Goal: Task Accomplishment & Management: Manage account settings

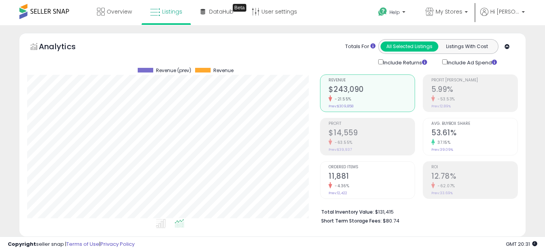
select select "**"
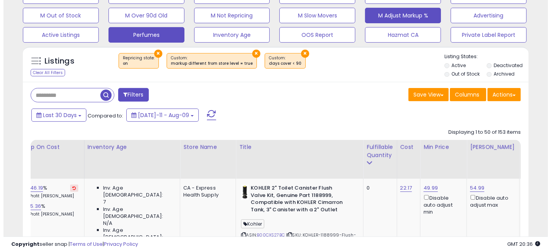
scroll to position [170, 0]
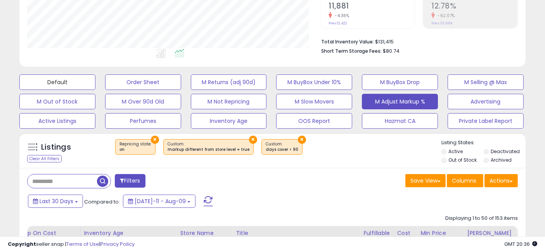
click at [56, 81] on button "Default" at bounding box center [57, 82] width 76 height 16
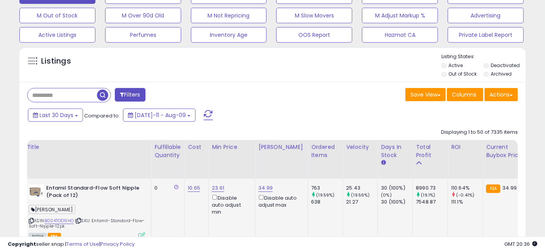
scroll to position [0, 0]
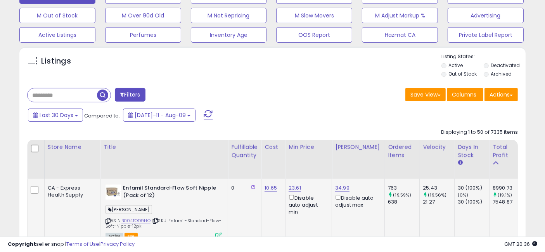
drag, startPoint x: 283, startPoint y: 215, endPoint x: 143, endPoint y: 220, distance: 140.8
click at [71, 97] on input "text" at bounding box center [62, 95] width 69 height 14
paste input "**********"
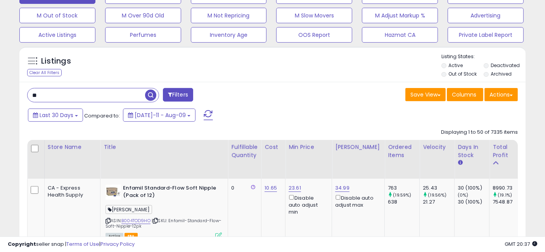
type input "*"
click at [86, 97] on input "text" at bounding box center [86, 95] width 117 height 14
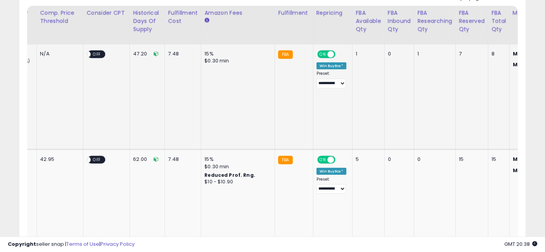
scroll to position [0, 1402]
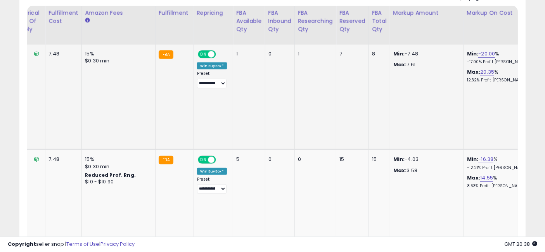
drag, startPoint x: 200, startPoint y: 100, endPoint x: 360, endPoint y: 103, distance: 160.1
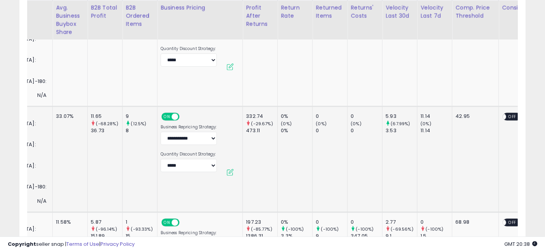
scroll to position [0, 0]
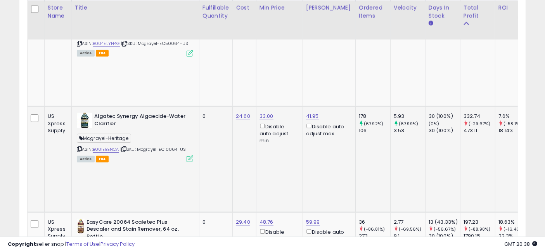
drag, startPoint x: 351, startPoint y: 122, endPoint x: 174, endPoint y: 131, distance: 177.7
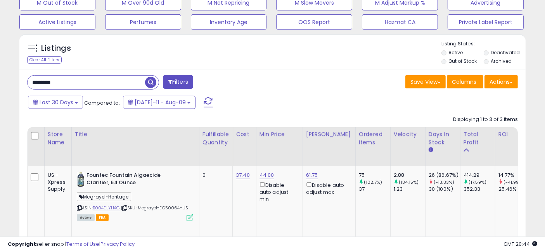
scroll to position [261, 0]
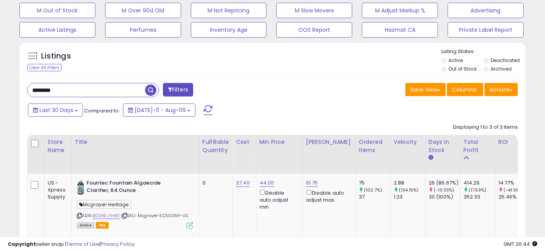
click at [73, 90] on input "********" at bounding box center [86, 90] width 117 height 14
paste input "********"
type input "**********"
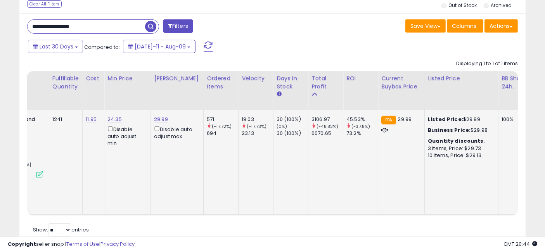
scroll to position [0, 0]
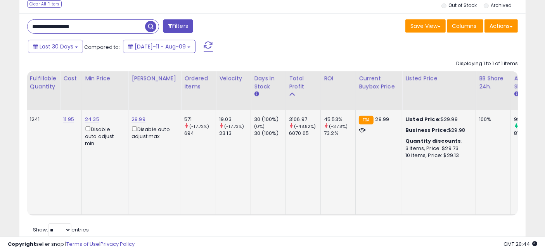
drag, startPoint x: 224, startPoint y: 152, endPoint x: 267, endPoint y: 157, distance: 43.3
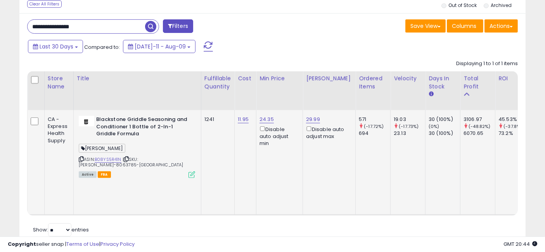
drag, startPoint x: 289, startPoint y: 157, endPoint x: 207, endPoint y: 164, distance: 82.9
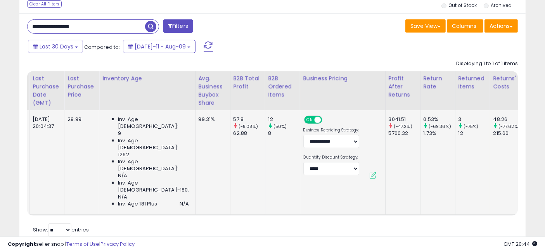
drag, startPoint x: 226, startPoint y: 152, endPoint x: 282, endPoint y: 155, distance: 56.3
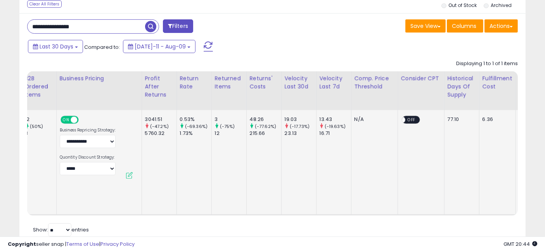
drag, startPoint x: 216, startPoint y: 158, endPoint x: 254, endPoint y: 160, distance: 38.4
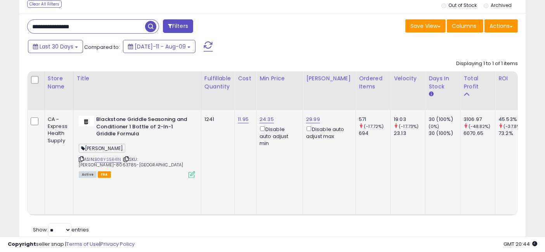
drag, startPoint x: 315, startPoint y: 155, endPoint x: 146, endPoint y: 150, distance: 169.1
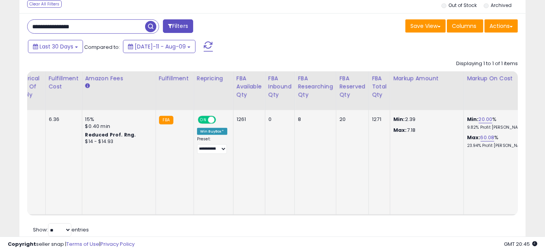
drag, startPoint x: 193, startPoint y: 143, endPoint x: 389, endPoint y: 140, distance: 196.2
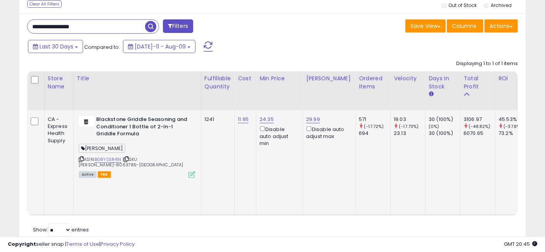
drag, startPoint x: 427, startPoint y: 157, endPoint x: 143, endPoint y: 151, distance: 284.6
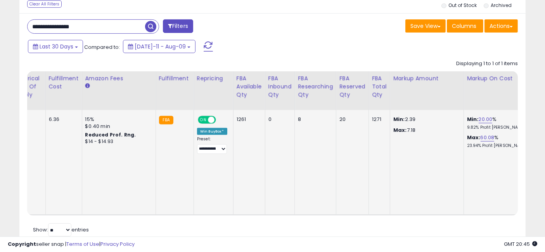
drag, startPoint x: 304, startPoint y: 148, endPoint x: 438, endPoint y: 143, distance: 135.0
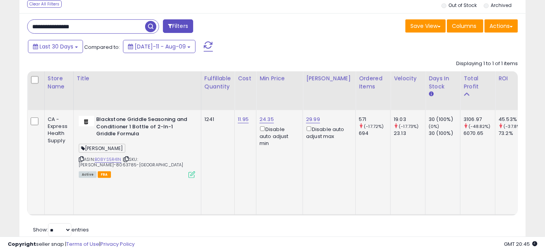
drag, startPoint x: 404, startPoint y: 148, endPoint x: 177, endPoint y: 141, distance: 226.9
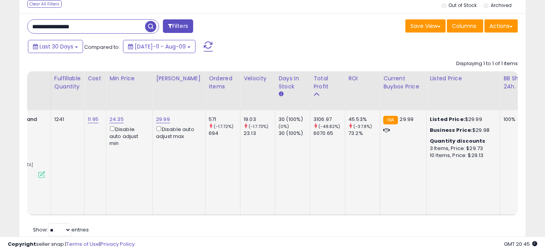
drag, startPoint x: 255, startPoint y: 142, endPoint x: 290, endPoint y: 144, distance: 35.3
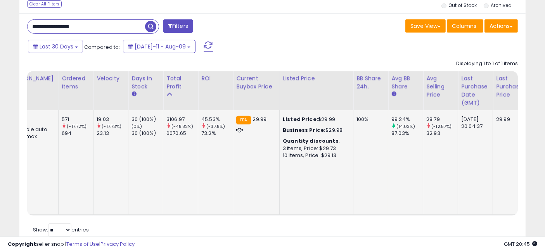
drag, startPoint x: 229, startPoint y: 158, endPoint x: 266, endPoint y: 159, distance: 36.8
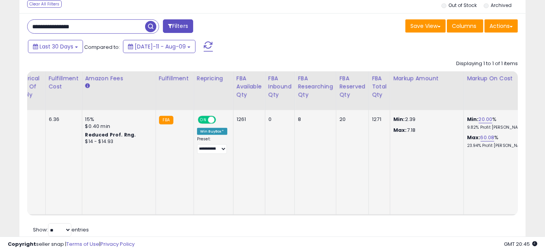
drag, startPoint x: 166, startPoint y: 157, endPoint x: 371, endPoint y: 163, distance: 204.8
click at [197, 149] on select "**********" at bounding box center [212, 149] width 30 height 10
select select "********"
click at [197, 144] on select "**********" at bounding box center [212, 149] width 30 height 10
click at [336, 158] on td "20" at bounding box center [352, 162] width 33 height 105
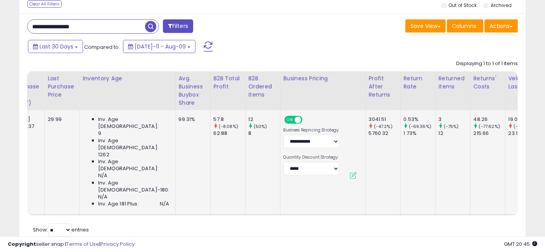
drag, startPoint x: 384, startPoint y: 155, endPoint x: 280, endPoint y: 148, distance: 104.1
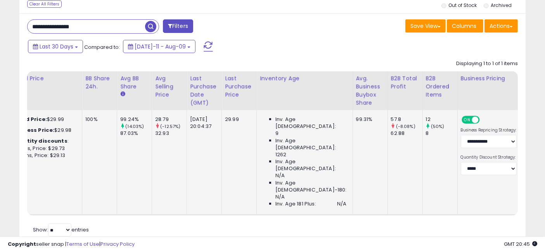
drag, startPoint x: 333, startPoint y: 149, endPoint x: 300, endPoint y: 149, distance: 32.9
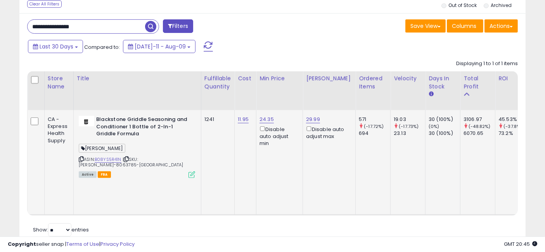
drag, startPoint x: 371, startPoint y: 147, endPoint x: 200, endPoint y: 138, distance: 171.6
click at [109, 155] on div "ASIN: B08YS5R41N | SKU: [PERSON_NAME]-8063785-CA Active FBA" at bounding box center [137, 146] width 116 height 61
click at [109, 157] on link "B08YS5R41N" at bounding box center [108, 159] width 27 height 7
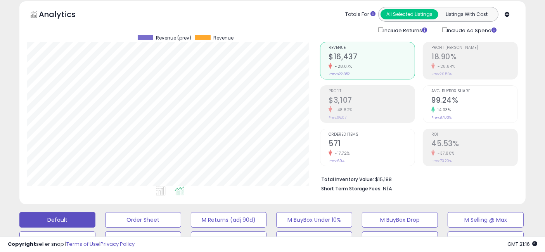
scroll to position [0, 0]
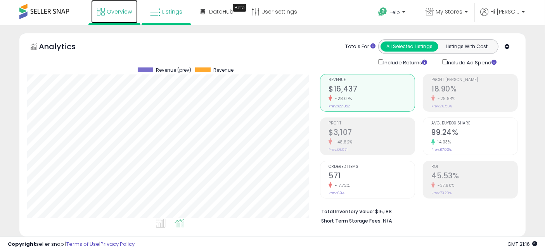
click at [122, 9] on span "Overview" at bounding box center [119, 12] width 25 height 8
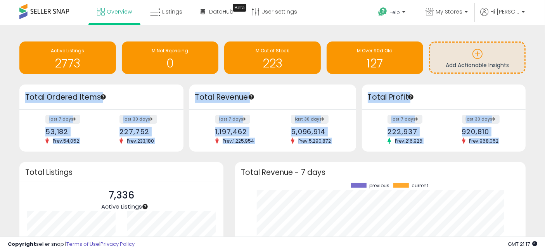
drag, startPoint x: 503, startPoint y: 140, endPoint x: 19, endPoint y: 88, distance: 486.9
click at [19, 88] on div "Retrieving overview data.. Total Ordered Items last 7 days 53,182 Prev: 54,052 …" at bounding box center [272, 118] width 517 height 67
click at [4, 96] on div "Retrieving insights data.. Active Listings 2773 M Not Repricing 0 M Out of Stoc…" at bounding box center [272, 185] width 537 height 305
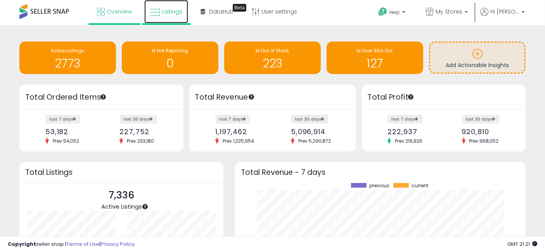
click at [167, 12] on span "Listings" at bounding box center [172, 12] width 20 height 8
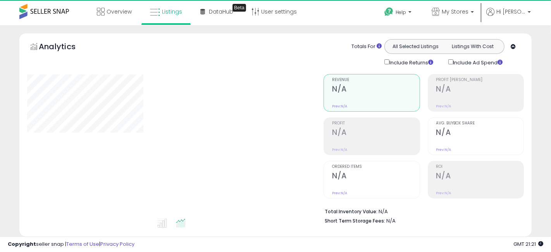
select select "**"
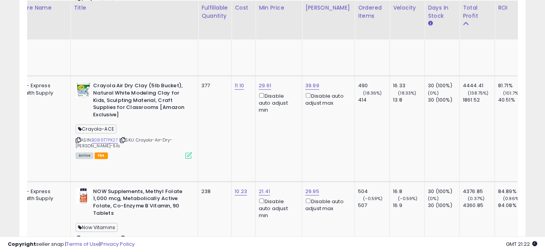
scroll to position [0, 59]
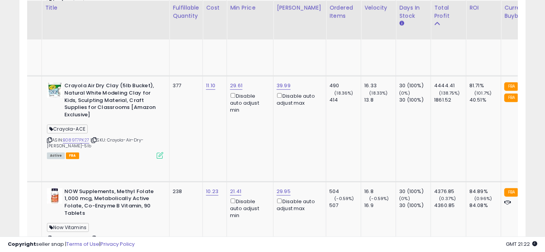
drag, startPoint x: 230, startPoint y: 120, endPoint x: 268, endPoint y: 122, distance: 38.4
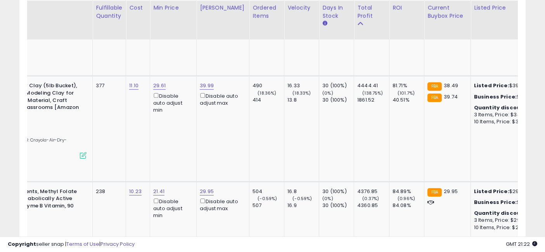
scroll to position [0, 170]
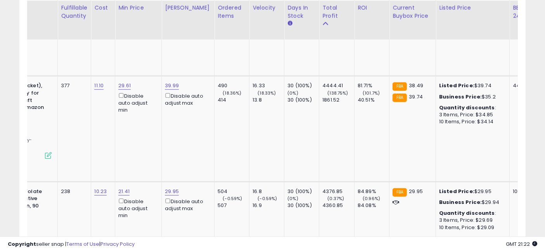
drag, startPoint x: 209, startPoint y: 130, endPoint x: 248, endPoint y: 134, distance: 39.0
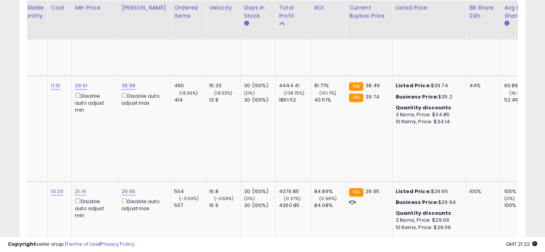
scroll to position [0, 0]
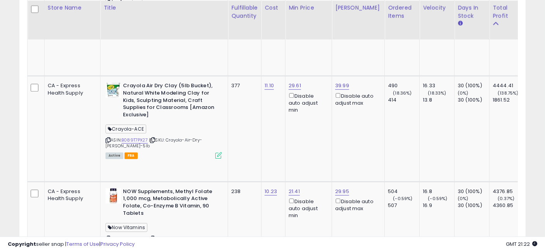
drag, startPoint x: 372, startPoint y: 129, endPoint x: 268, endPoint y: 129, distance: 103.5
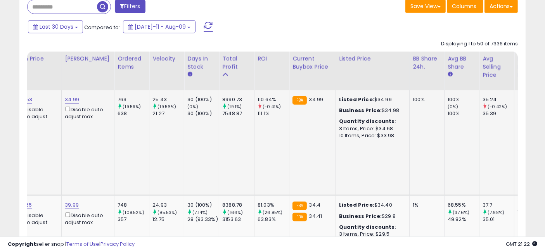
drag, startPoint x: 224, startPoint y: 127, endPoint x: 276, endPoint y: 129, distance: 52.4
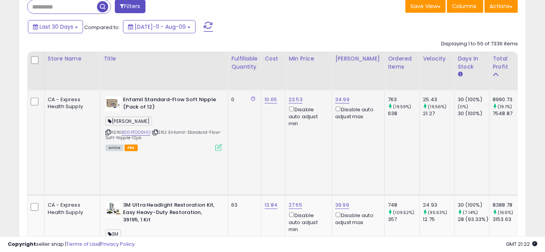
drag, startPoint x: 428, startPoint y: 128, endPoint x: 317, endPoint y: 126, distance: 110.9
click at [73, 6] on input "text" at bounding box center [86, 7] width 117 height 14
paste input "**********"
type input "**********"
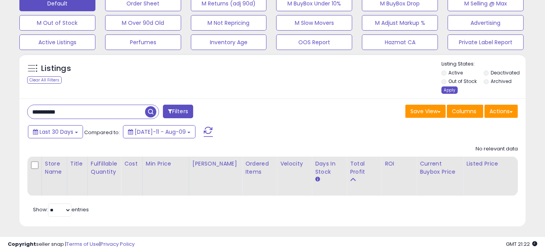
click at [452, 89] on div "Apply" at bounding box center [449, 89] width 16 height 7
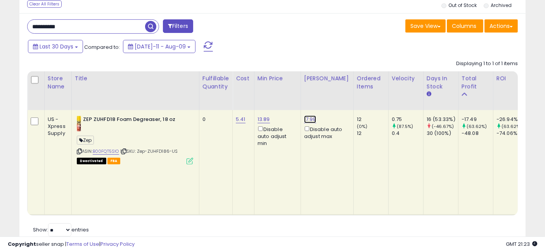
click at [307, 119] on link "17.99" at bounding box center [310, 120] width 12 height 8
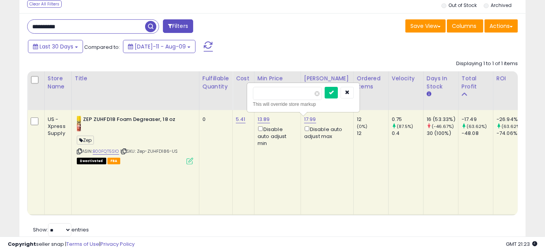
click at [262, 92] on input "*****" at bounding box center [287, 93] width 69 height 13
type input "*****"
click button "submit" at bounding box center [330, 93] width 13 height 12
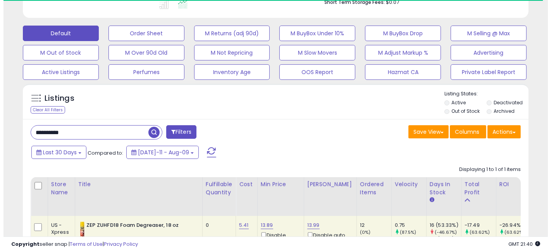
scroll to position [109, 0]
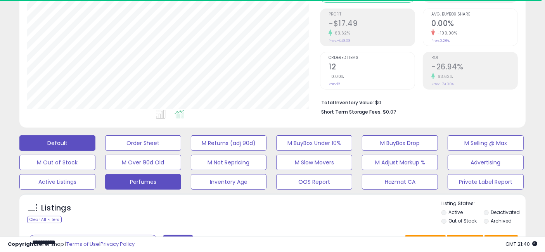
click at [140, 183] on button "Perfumes" at bounding box center [143, 182] width 76 height 16
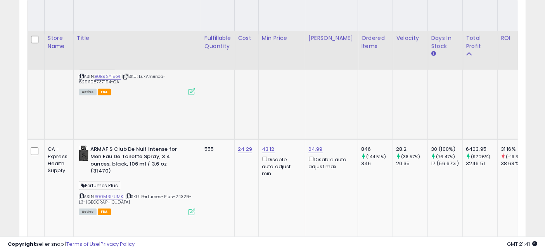
scroll to position [431, 0]
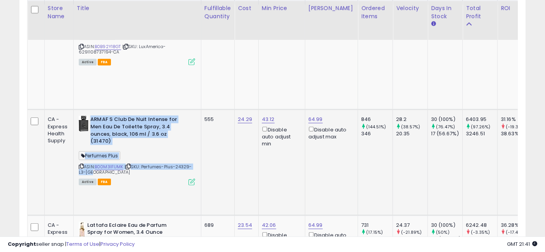
drag, startPoint x: 95, startPoint y: 141, endPoint x: 90, endPoint y: 90, distance: 51.8
click at [90, 116] on div "ARMAF S Club De Nuit Intense for Men Eau De Toilette Spray, 3.4 ounces, black, …" at bounding box center [136, 150] width 118 height 68
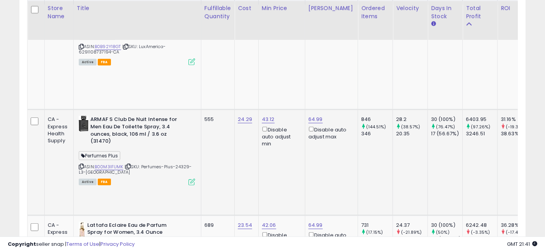
click at [236, 138] on td "24.29" at bounding box center [247, 162] width 24 height 105
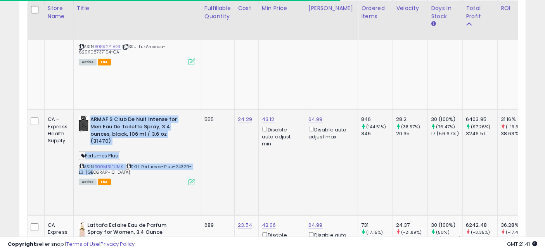
drag, startPoint x: 90, startPoint y: 127, endPoint x: 90, endPoint y: 90, distance: 37.6
click at [90, 116] on div "ARMAF S Club De Nuit Intense for Men Eau De Toilette Spray, 3.4 ounces, black, …" at bounding box center [136, 150] width 118 height 68
click at [173, 116] on b "ARMAF S Club De Nuit Intense for Men Eau De Toilette Spray, 3.4 ounces, black, …" at bounding box center [137, 131] width 94 height 31
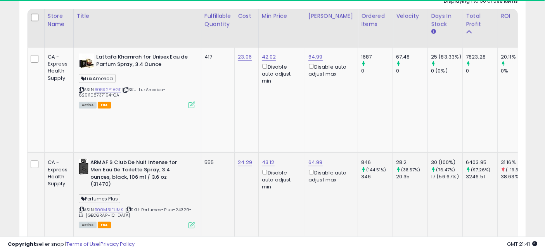
scroll to position [0, 32]
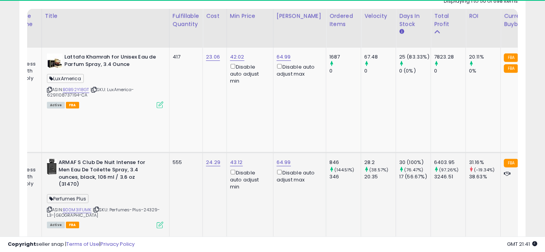
drag, startPoint x: 242, startPoint y: 175, endPoint x: 238, endPoint y: 171, distance: 6.3
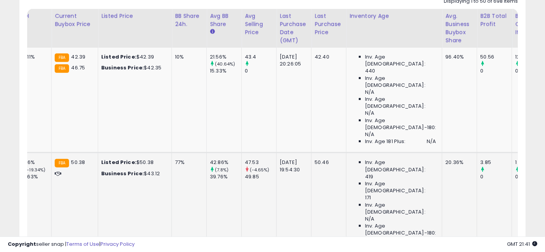
scroll to position [0, 333]
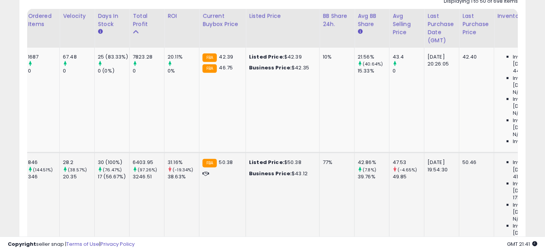
drag, startPoint x: 220, startPoint y: 171, endPoint x: 129, endPoint y: 166, distance: 91.2
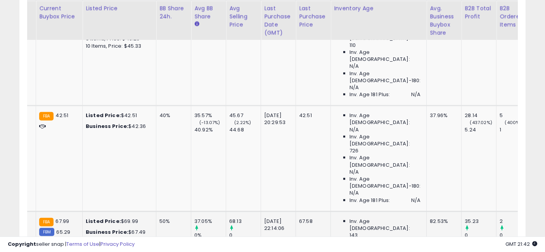
scroll to position [0, 1404]
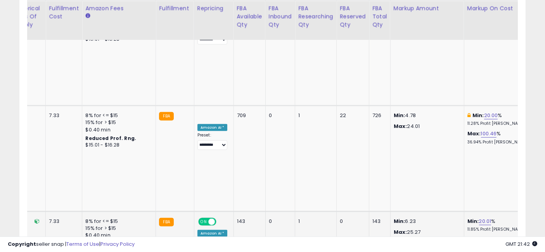
drag, startPoint x: 213, startPoint y: 140, endPoint x: 383, endPoint y: 142, distance: 169.8
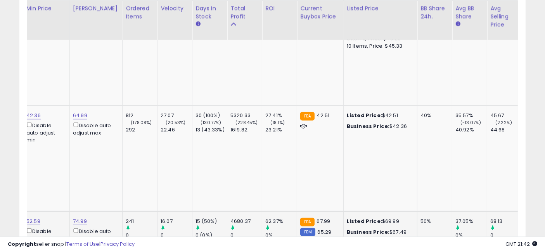
scroll to position [0, 0]
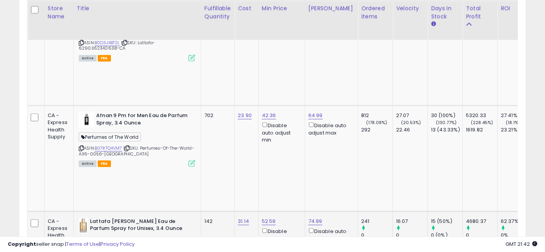
drag, startPoint x: 420, startPoint y: 147, endPoint x: 283, endPoint y: 151, distance: 136.9
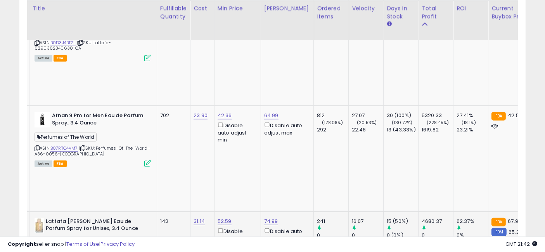
scroll to position [0, 362]
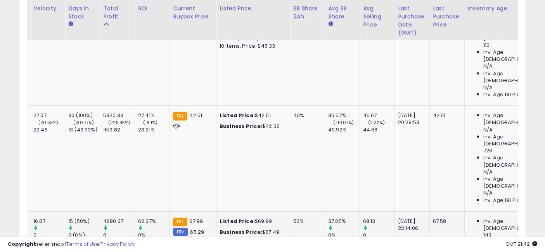
drag, startPoint x: 257, startPoint y: 143, endPoint x: 340, endPoint y: 132, distance: 83.7
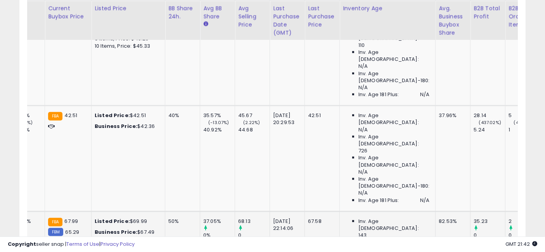
scroll to position [0, 483]
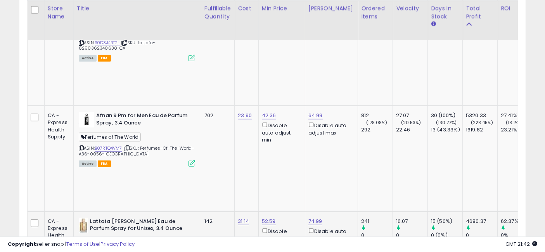
drag, startPoint x: 383, startPoint y: 147, endPoint x: 229, endPoint y: 144, distance: 153.9
click at [109, 251] on link "B0DF85K4N5" at bounding box center [109, 254] width 28 height 7
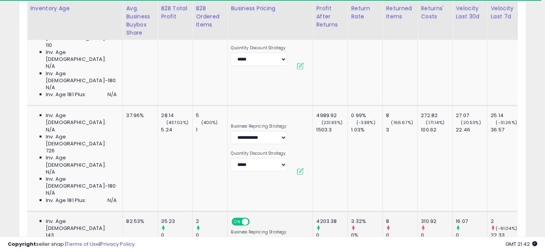
scroll to position [0, 1404]
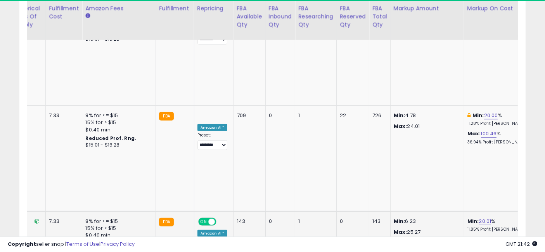
drag, startPoint x: 214, startPoint y: 144, endPoint x: 395, endPoint y: 149, distance: 181.9
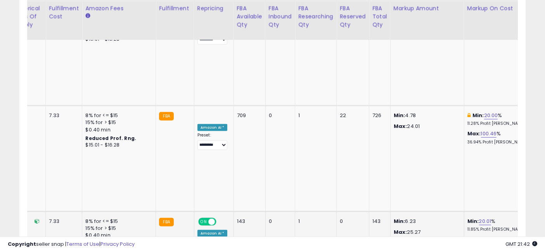
scroll to position [0, 1369]
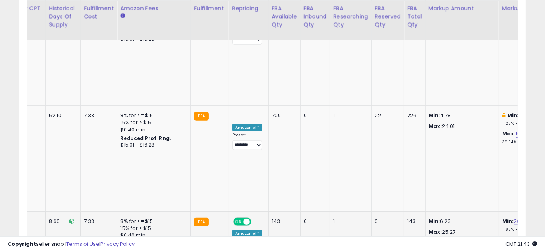
drag, startPoint x: 234, startPoint y: 150, endPoint x: 189, endPoint y: 138, distance: 46.0
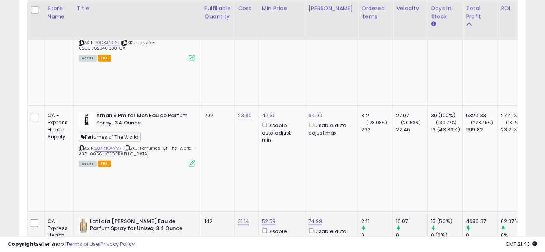
drag, startPoint x: 309, startPoint y: 151, endPoint x: 84, endPoint y: 127, distance: 226.1
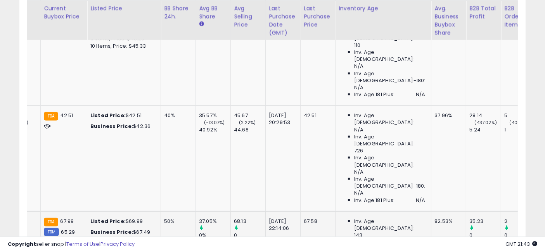
drag, startPoint x: 225, startPoint y: 144, endPoint x: 300, endPoint y: 150, distance: 75.0
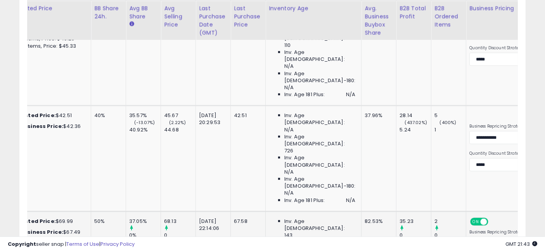
drag, startPoint x: 307, startPoint y: 151, endPoint x: 279, endPoint y: 151, distance: 28.3
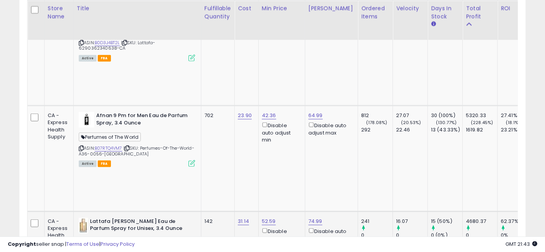
drag, startPoint x: 279, startPoint y: 151, endPoint x: 119, endPoint y: 150, distance: 160.5
click at [129, 252] on icon at bounding box center [127, 254] width 5 height 4
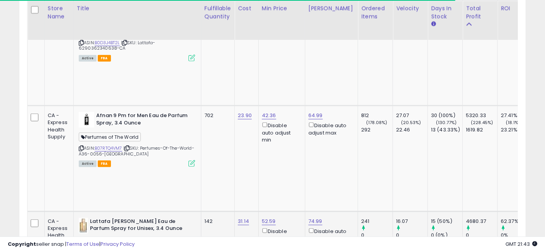
click at [80, 252] on icon at bounding box center [81, 254] width 5 height 4
click at [81, 252] on icon at bounding box center [81, 254] width 5 height 4
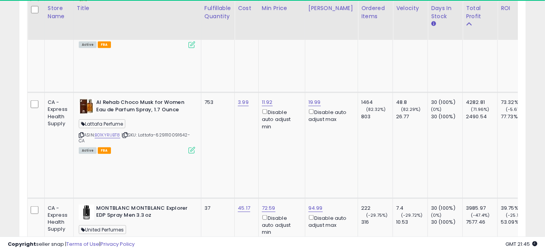
scroll to position [0, 30]
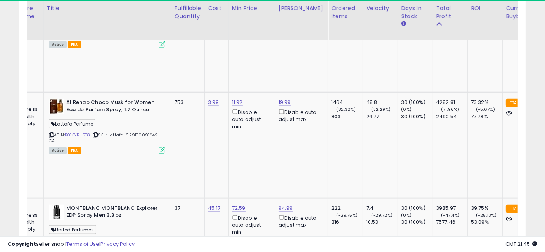
drag, startPoint x: 246, startPoint y: 148, endPoint x: 276, endPoint y: 148, distance: 30.2
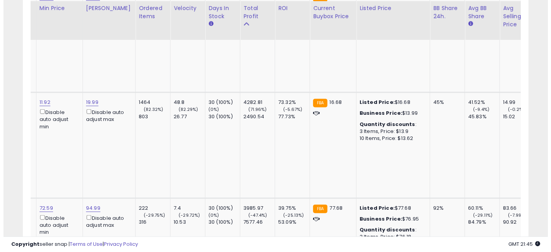
scroll to position [0, 0]
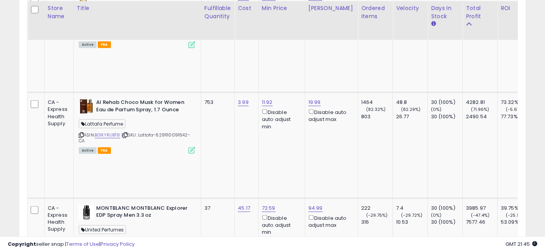
drag, startPoint x: 321, startPoint y: 140, endPoint x: 206, endPoint y: 146, distance: 114.9
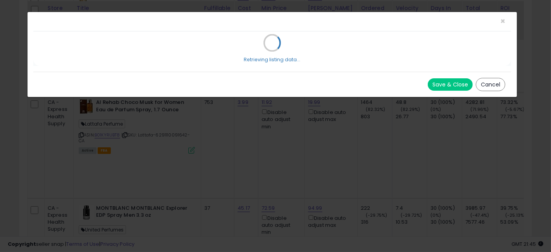
scroll to position [159, 297]
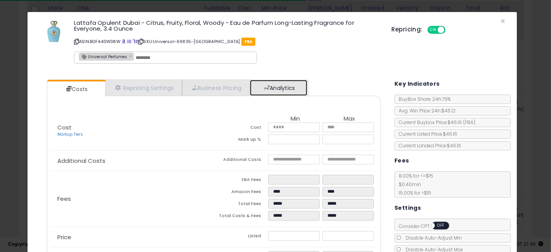
click at [278, 87] on link "Analytics" at bounding box center [278, 88] width 57 height 16
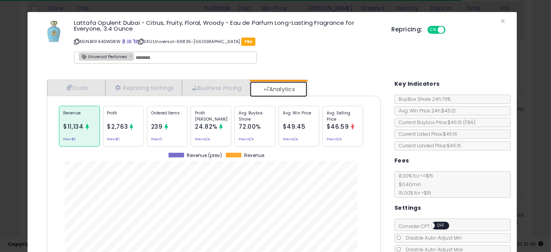
scroll to position [238, 345]
click at [342, 122] on div "$46.59" at bounding box center [338, 127] width 22 height 10
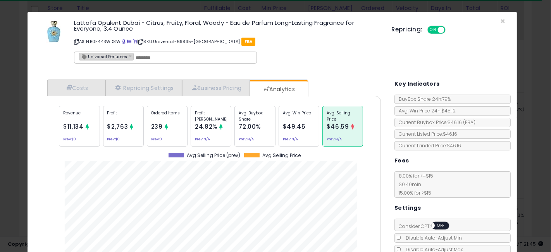
click at [0, 125] on div "× Close Lattafa Opulent Dubai - Citrus, Fruity, Floral, Woody - Eau de Parfum L…" at bounding box center [275, 126] width 551 height 252
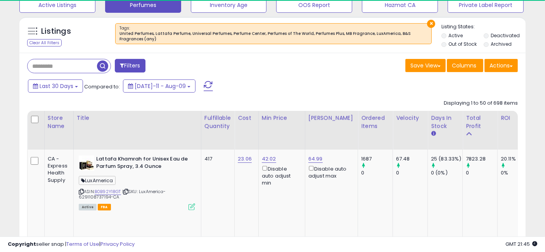
scroll to position [267, 0]
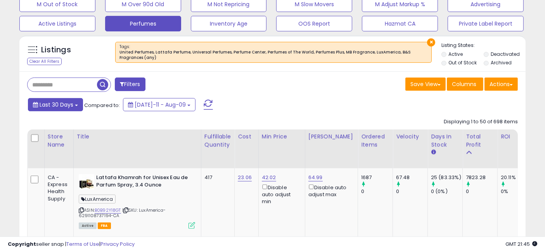
click at [66, 105] on span "Last 30 Days" at bounding box center [57, 105] width 34 height 8
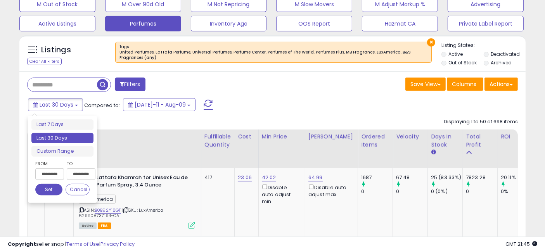
click at [49, 174] on input "**********" at bounding box center [49, 174] width 29 height 12
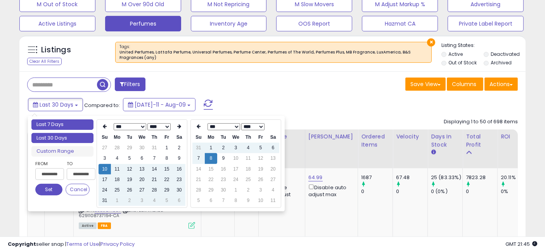
type input "**********"
click at [56, 127] on li "Last 7 Days" at bounding box center [62, 124] width 62 height 10
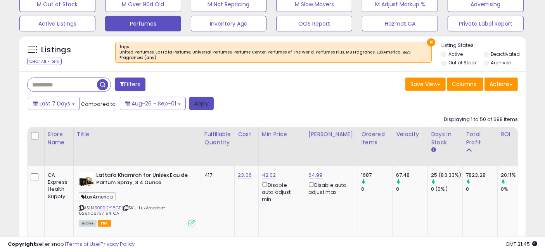
click at [202, 105] on button "Apply" at bounding box center [201, 103] width 25 height 13
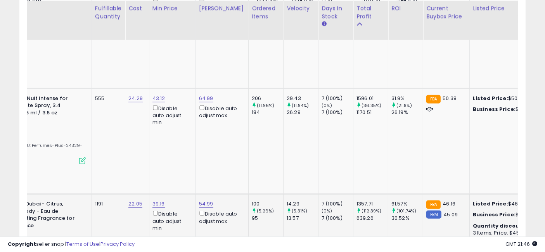
scroll to position [0, 248]
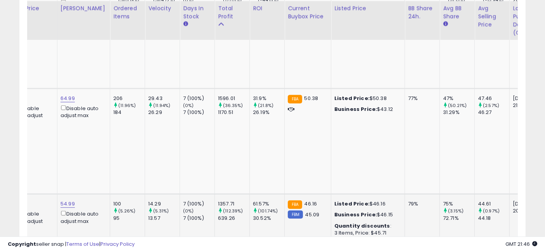
drag, startPoint x: 239, startPoint y: 163, endPoint x: 302, endPoint y: 163, distance: 63.2
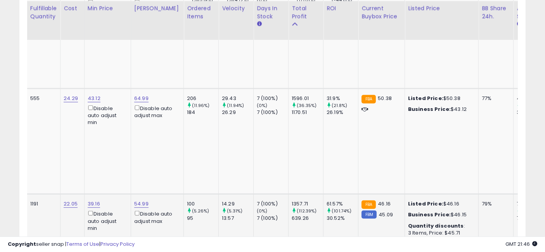
scroll to position [0, 0]
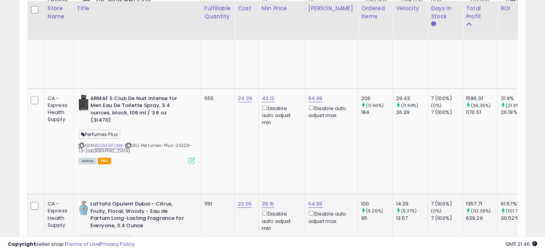
drag, startPoint x: 384, startPoint y: 160, endPoint x: 254, endPoint y: 164, distance: 130.7
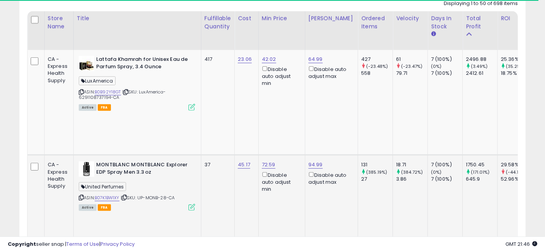
scroll to position [0, 32]
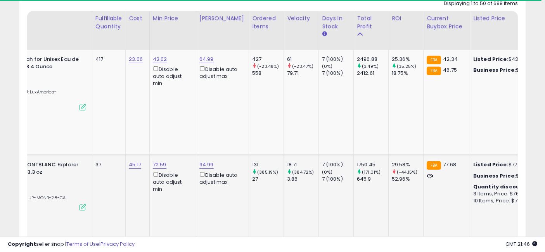
drag, startPoint x: 251, startPoint y: 176, endPoint x: 290, endPoint y: 177, distance: 39.2
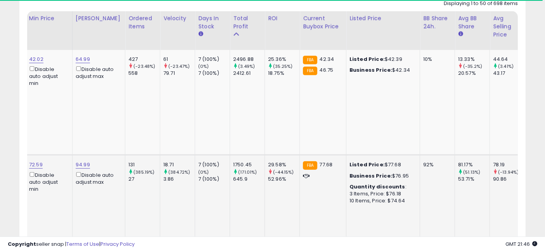
drag, startPoint x: 267, startPoint y: 179, endPoint x: 331, endPoint y: 179, distance: 64.0
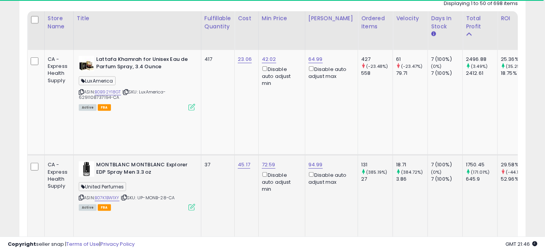
drag, startPoint x: 339, startPoint y: 175, endPoint x: 203, endPoint y: 175, distance: 136.1
click at [113, 195] on link "B07K1BW1XY" at bounding box center [107, 198] width 25 height 7
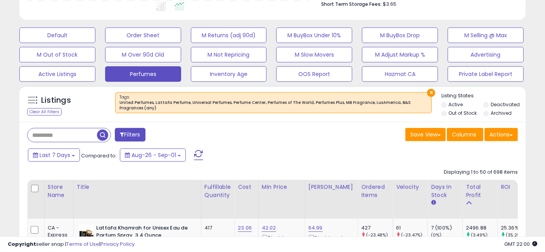
scroll to position [258, 0]
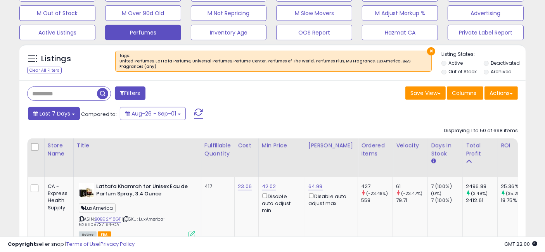
click at [57, 110] on span "Last 7 Days" at bounding box center [55, 114] width 31 height 8
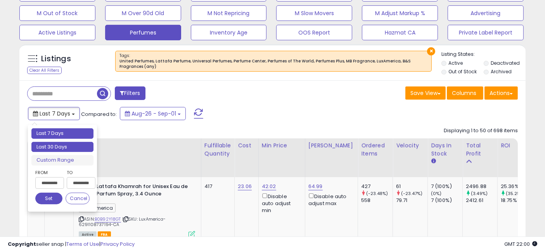
type input "**********"
click at [60, 145] on li "Last 30 Days" at bounding box center [62, 147] width 62 height 10
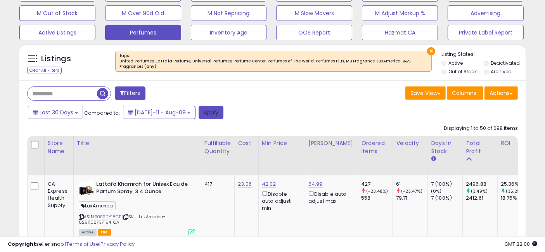
click at [198, 114] on button "Apply" at bounding box center [210, 112] width 25 height 13
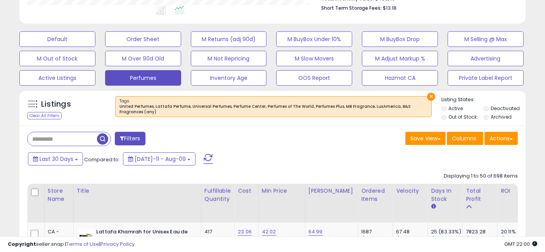
scroll to position [0, 0]
